Goal: Feedback & Contribution: Leave review/rating

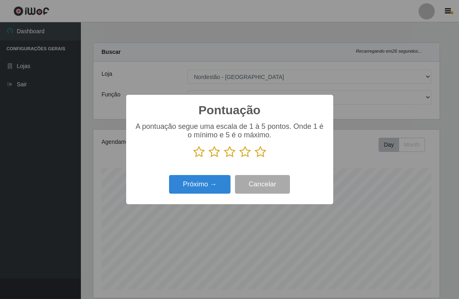
select select "454"
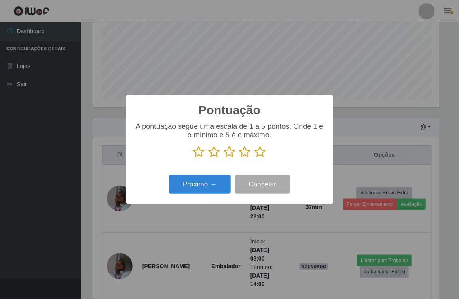
scroll to position [168, 346]
click at [260, 151] on icon at bounding box center [260, 152] width 11 height 12
click at [255, 158] on input "radio" at bounding box center [255, 158] width 0 height 0
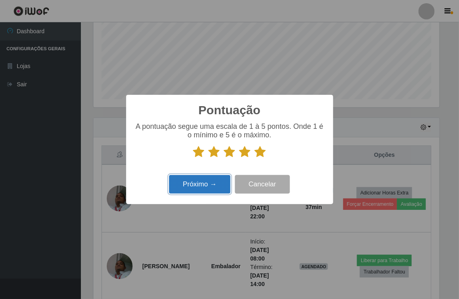
click at [203, 187] on button "Próximo →" at bounding box center [200, 184] width 62 height 19
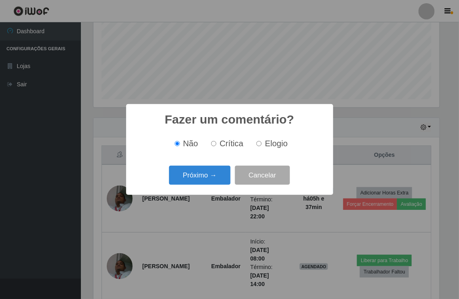
drag, startPoint x: 259, startPoint y: 144, endPoint x: 249, endPoint y: 151, distance: 12.2
click at [259, 144] on input "Elogio" at bounding box center [259, 143] width 5 height 5
radio input "true"
click at [212, 176] on button "Próximo →" at bounding box center [200, 174] width 62 height 19
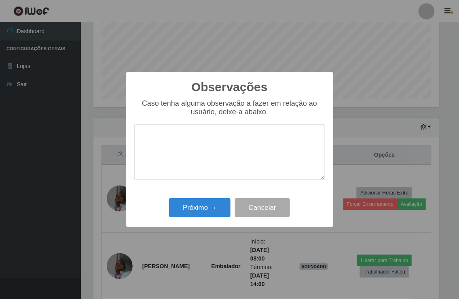
click at [197, 140] on textarea at bounding box center [229, 151] width 191 height 55
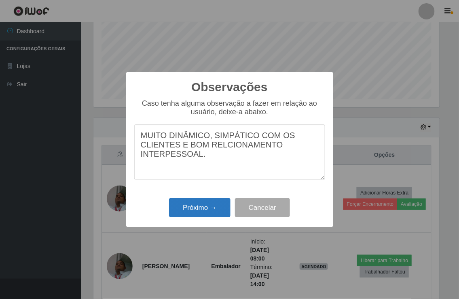
type textarea "MUITO DINÂMICO, SIMPÁTICO COM OS CLIENTES E BOM RELCIONAMENTO INTERPESSOAL."
click at [191, 207] on button "Próximo →" at bounding box center [200, 207] width 62 height 19
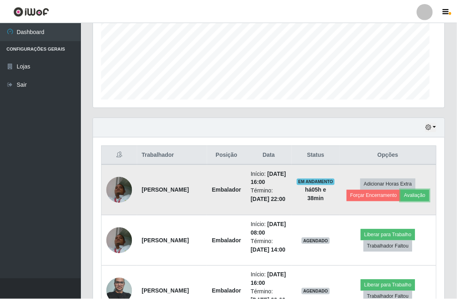
scroll to position [168, 351]
